Goal: Navigation & Orientation: Find specific page/section

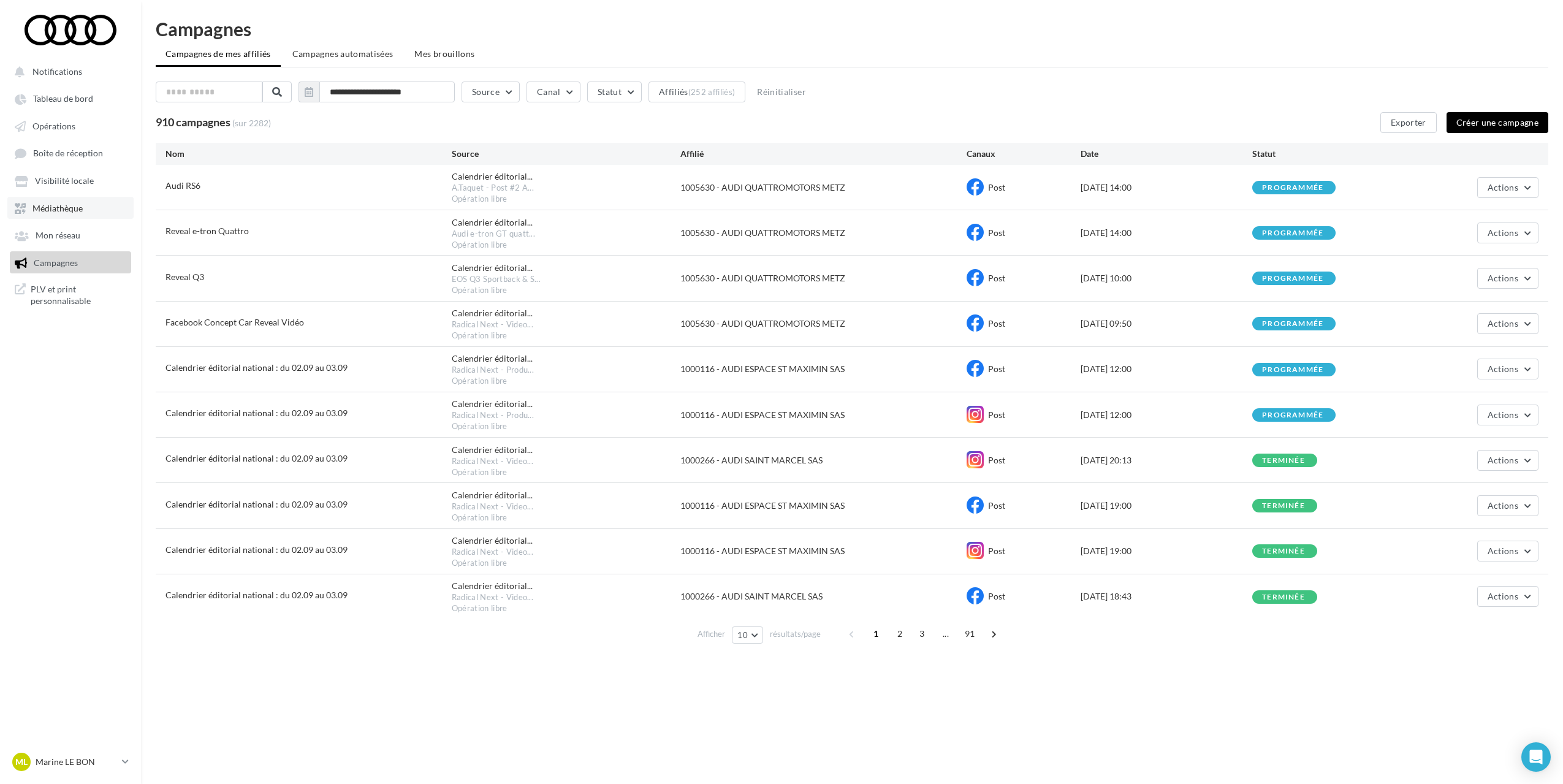
click at [64, 208] on span "Médiathèque" at bounding box center [57, 208] width 51 height 10
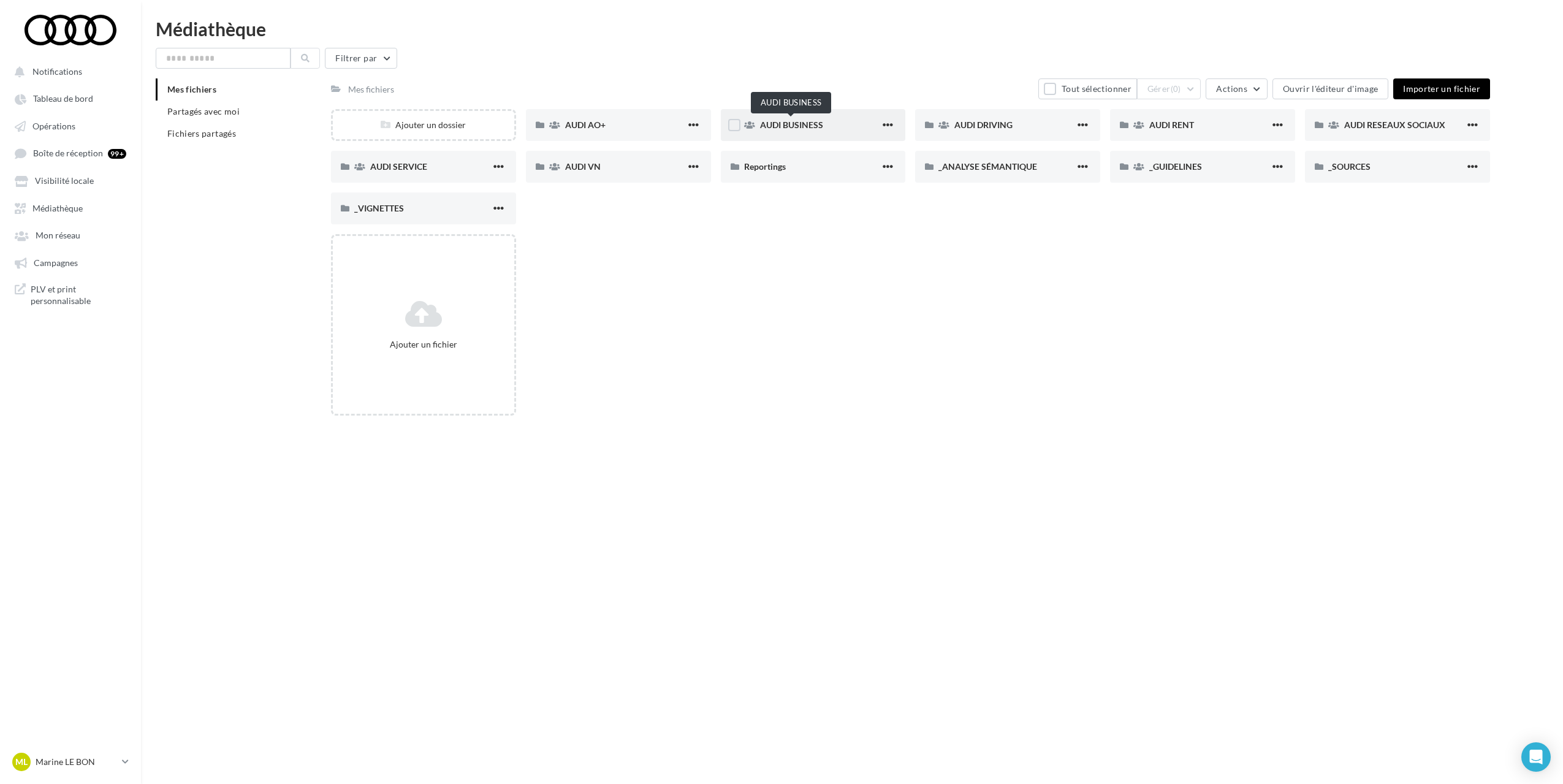
click at [805, 120] on span "AUDI BUSINESS" at bounding box center [792, 125] width 63 height 10
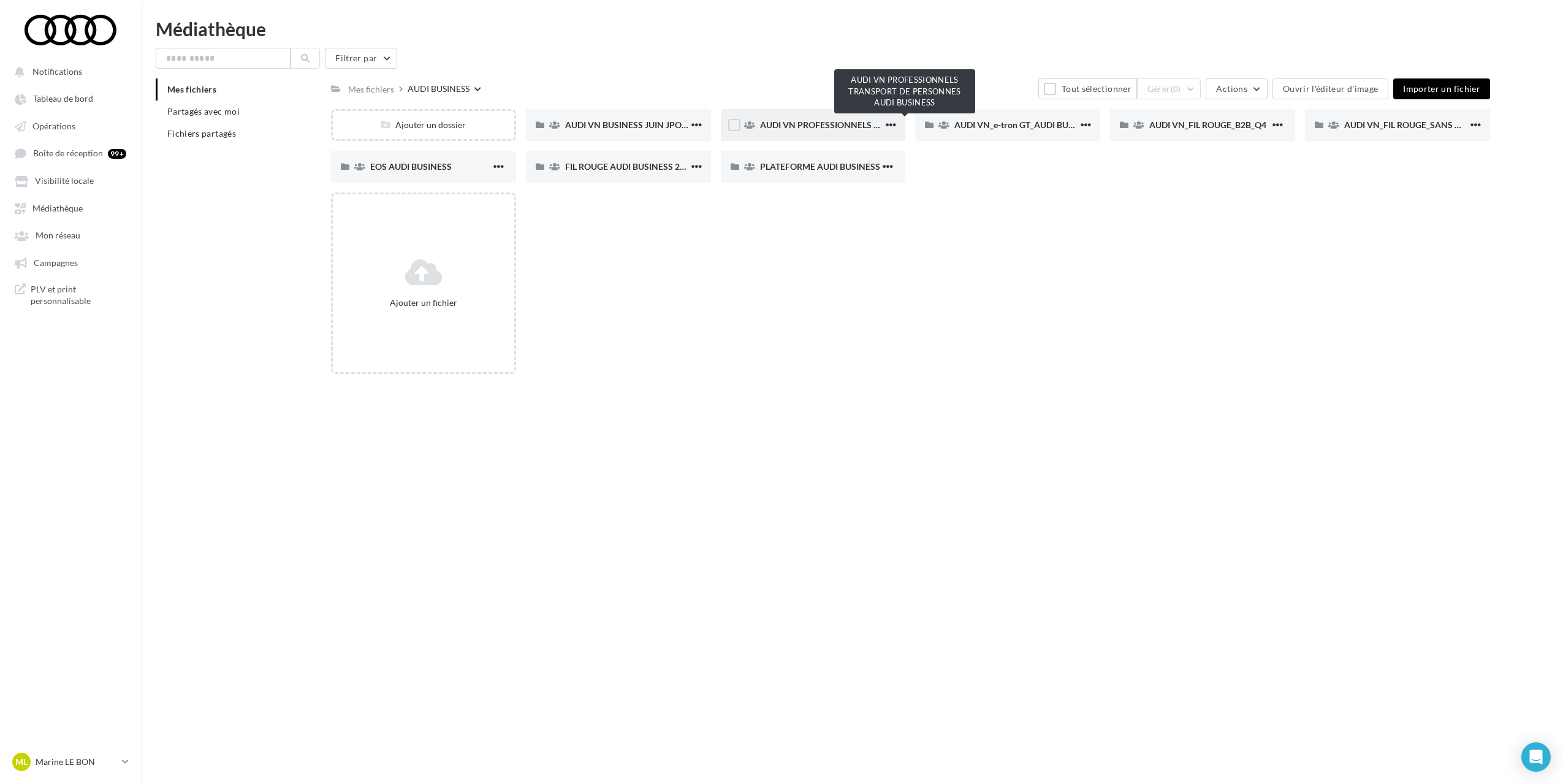
click at [800, 126] on span "AUDI VN PROFESSIONNELS TRANSPORT DE PERSONNES AUDI BUSINESS" at bounding box center [907, 125] width 294 height 10
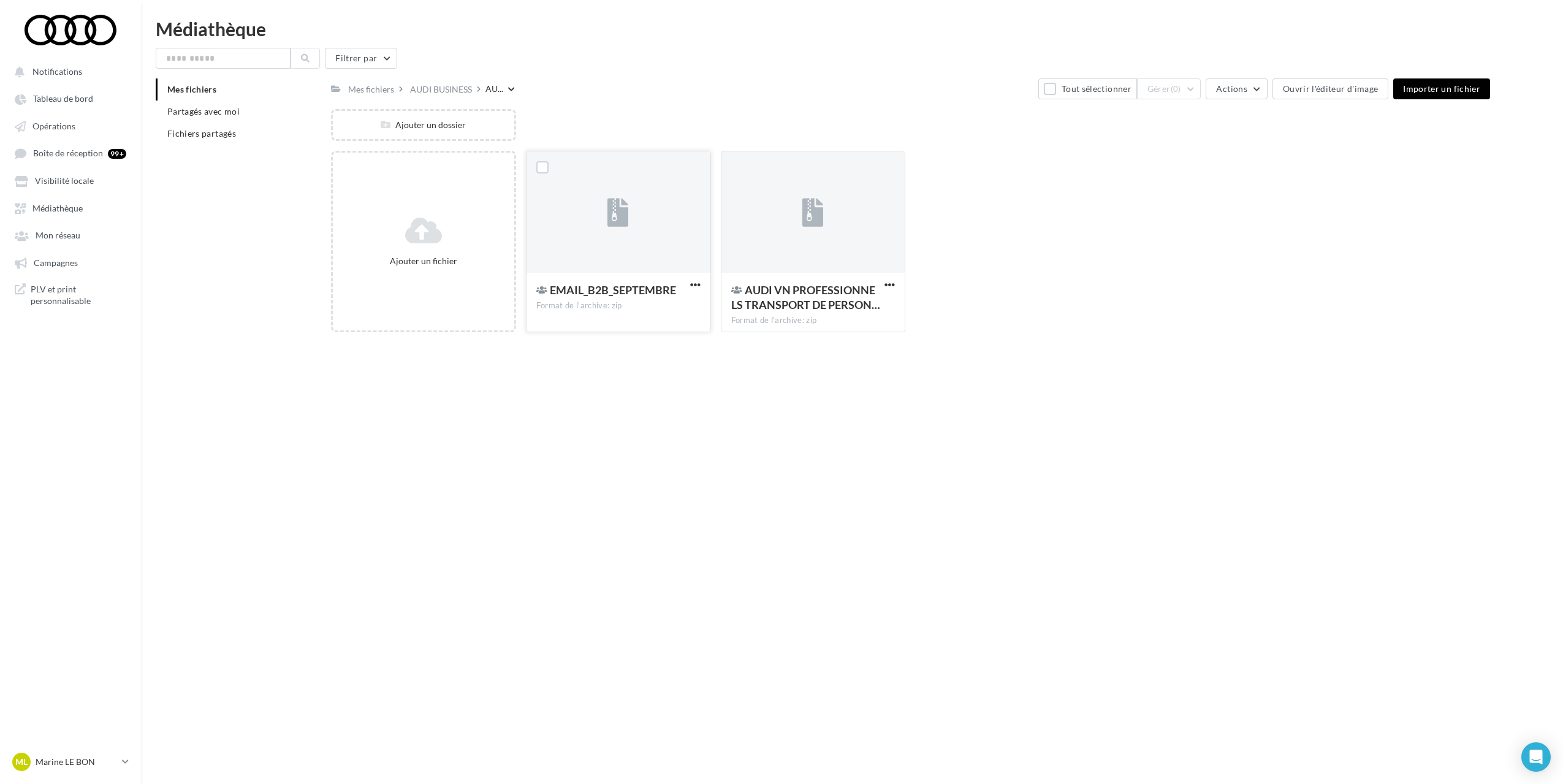
click at [629, 202] on div at bounding box center [618, 212] width 184 height 122
click at [633, 211] on div at bounding box center [618, 212] width 184 height 122
click at [636, 212] on div at bounding box center [618, 212] width 184 height 122
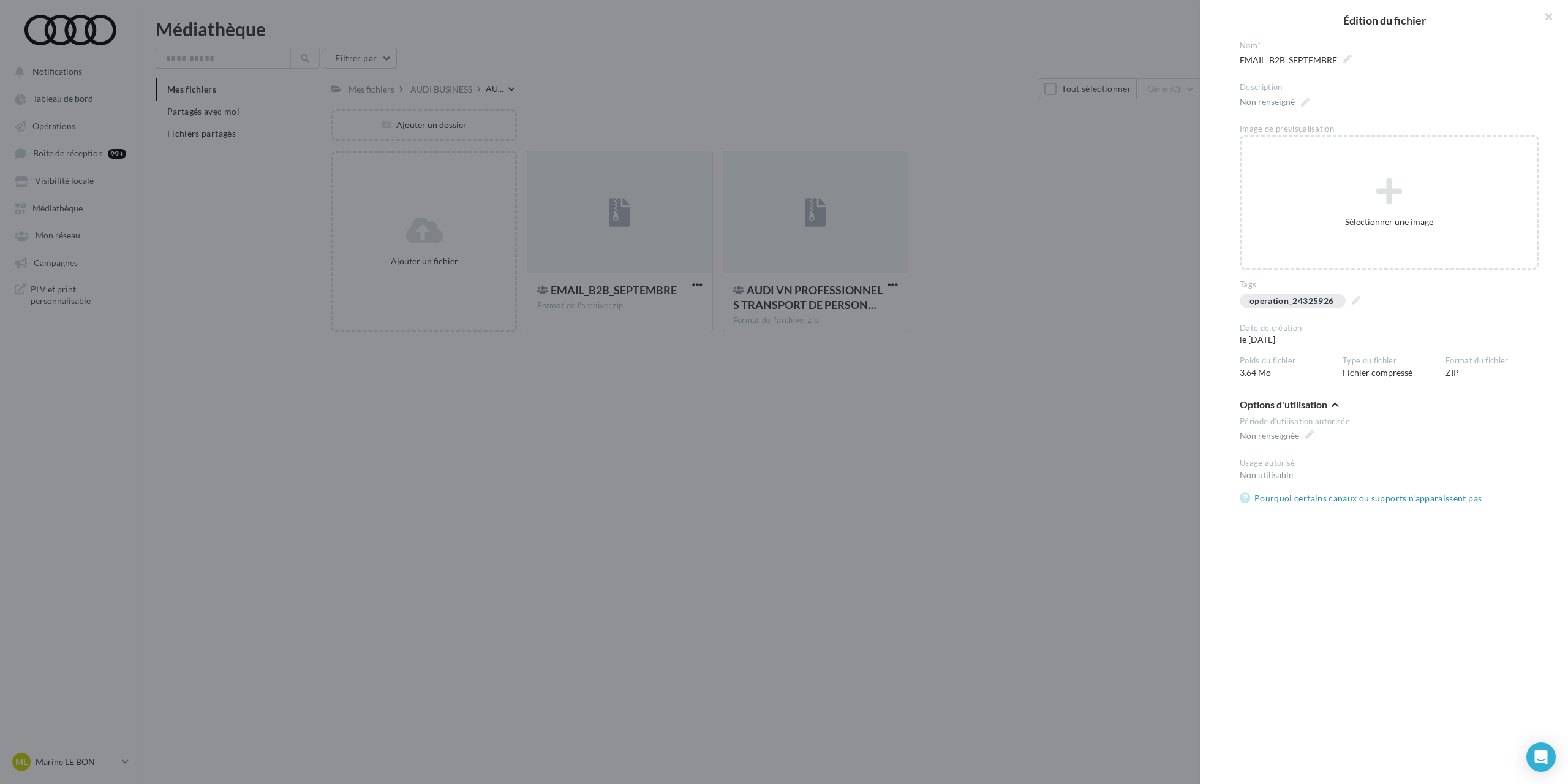
click at [699, 217] on div at bounding box center [784, 392] width 1568 height 784
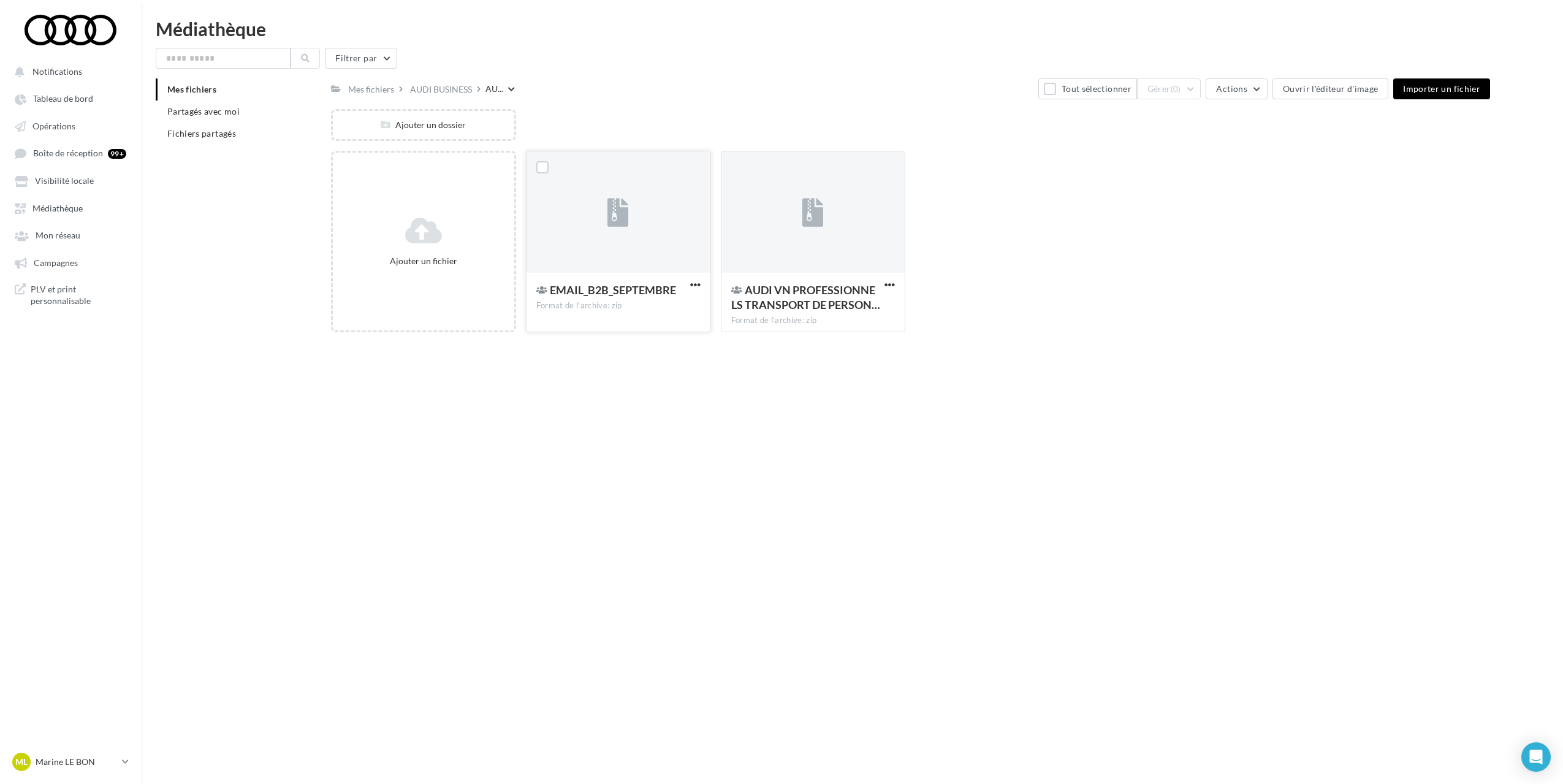
click at [614, 213] on icon at bounding box center [618, 212] width 21 height 28
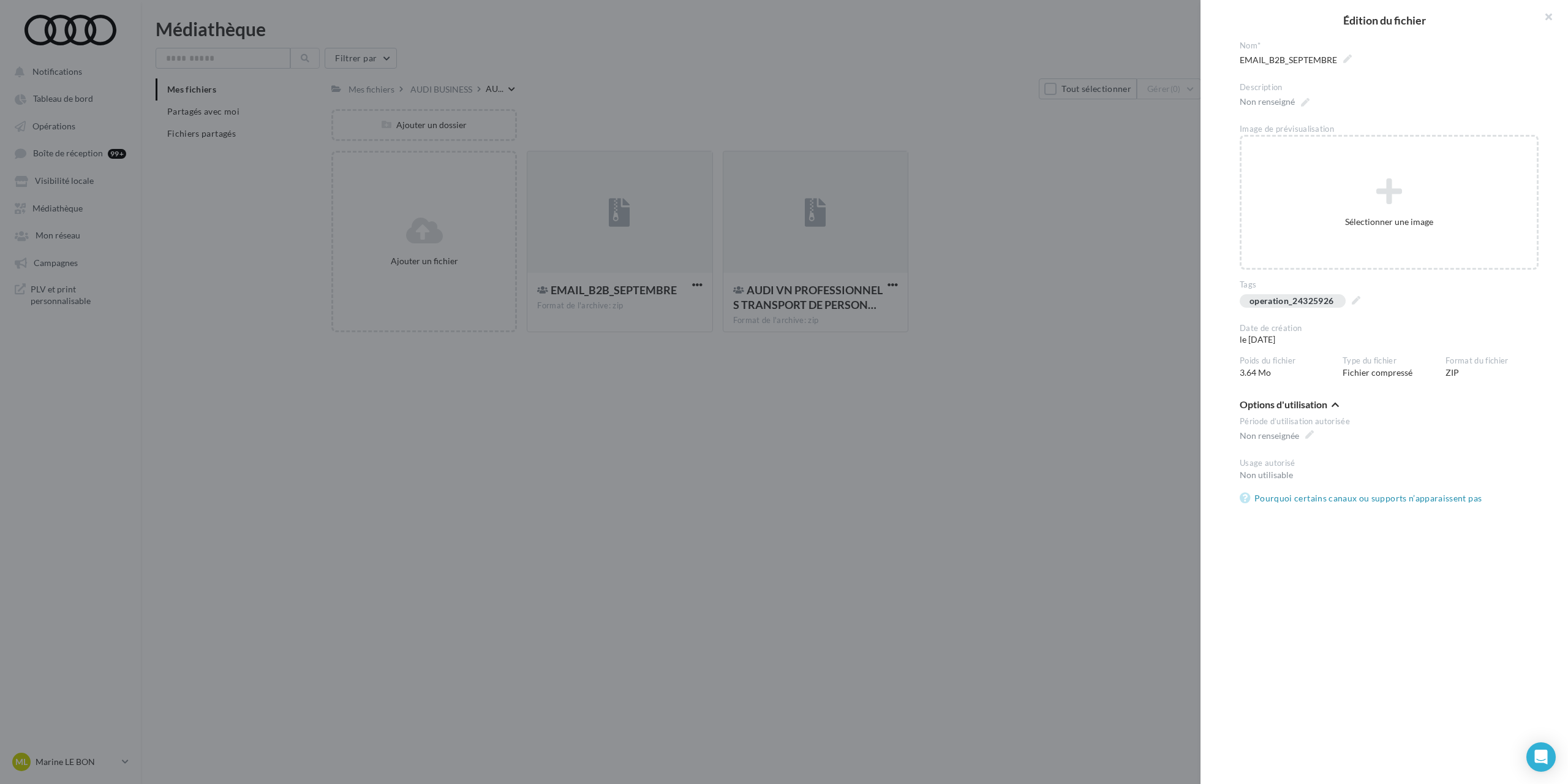
click at [1009, 117] on div at bounding box center [784, 392] width 1568 height 784
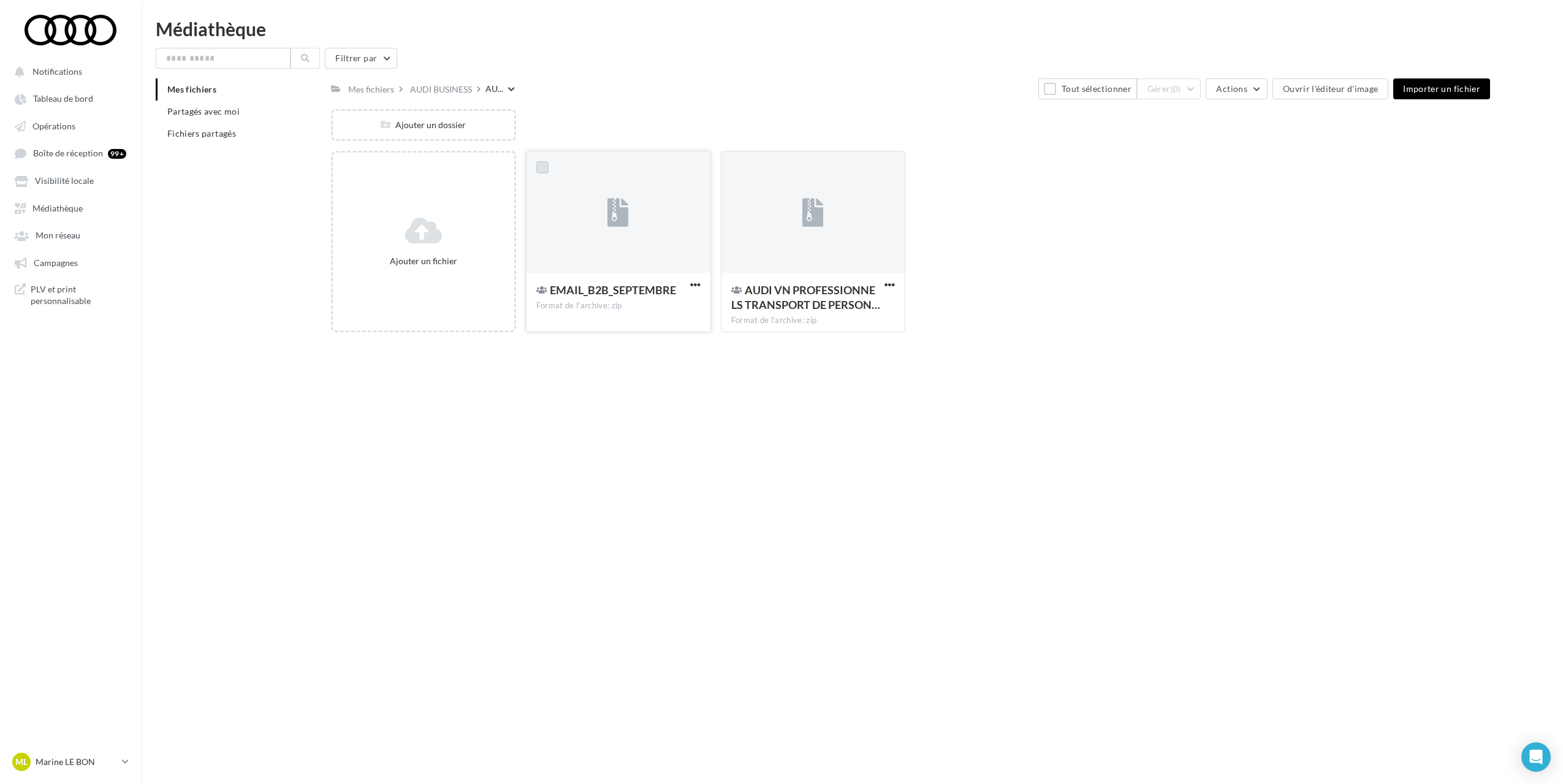
click at [547, 167] on label at bounding box center [543, 167] width 12 height 12
click at [629, 252] on div at bounding box center [618, 212] width 184 height 122
click at [537, 164] on label at bounding box center [543, 167] width 12 height 12
drag, startPoint x: 56, startPoint y: 122, endPoint x: 206, endPoint y: 140, distance: 151.1
click at [56, 122] on span "Opérations" at bounding box center [54, 126] width 43 height 10
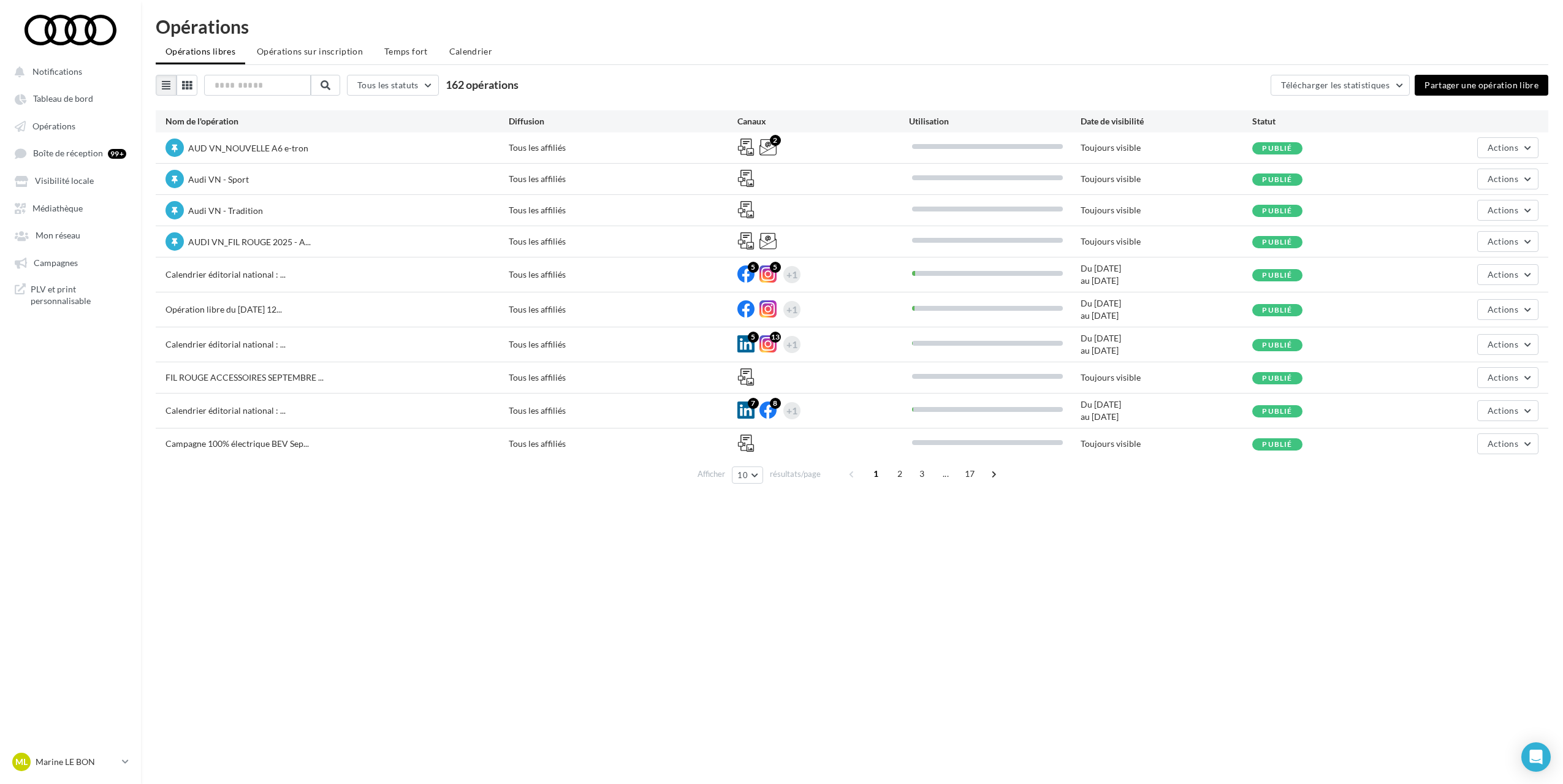
scroll to position [20, 0]
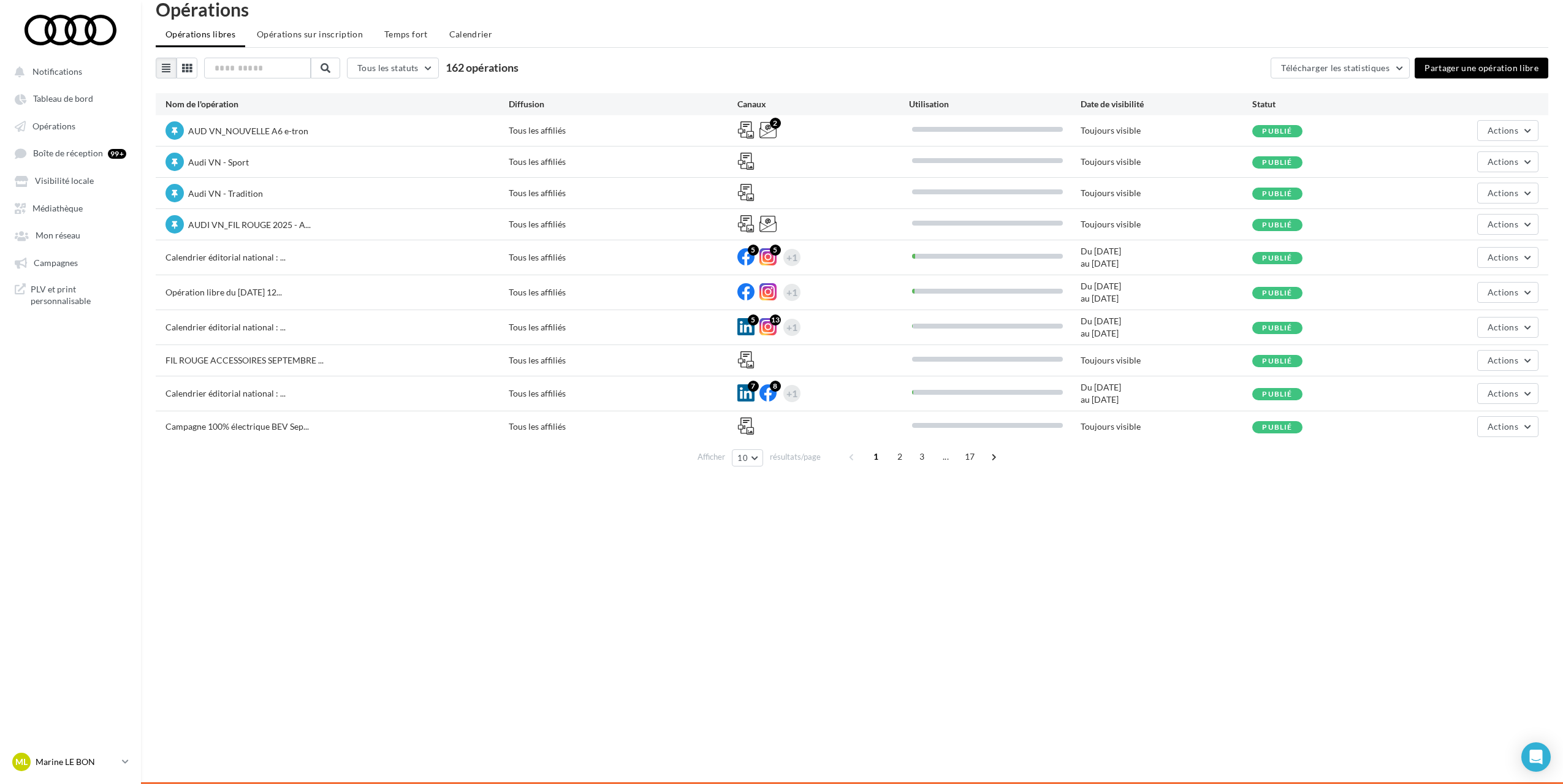
click at [53, 758] on p "Marine LE BON" at bounding box center [76, 762] width 81 height 12
drag, startPoint x: 72, startPoint y: 673, endPoint x: 81, endPoint y: 670, distance: 9.5
click at [74, 673] on p "Partenaire Audi" at bounding box center [111, 676] width 135 height 12
